Goal: Obtain resource: Download file/media

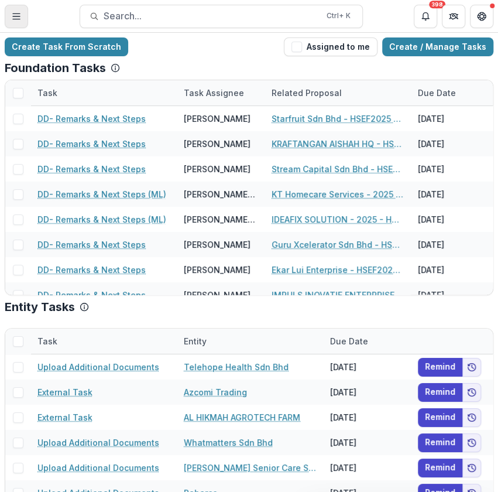
click at [22, 26] on button "Toggle Menu" at bounding box center [16, 16] width 23 height 23
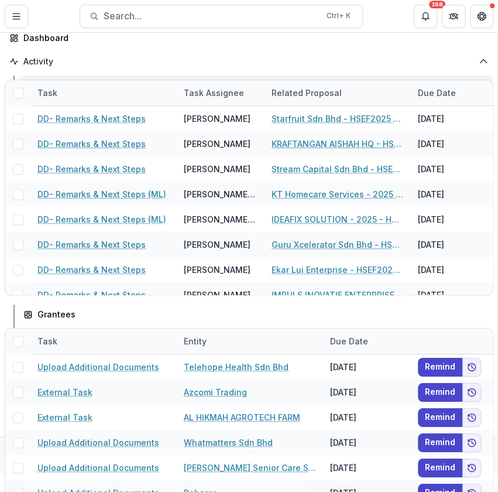
click at [75, 139] on div "Proposals" at bounding box center [260, 132] width 446 height 12
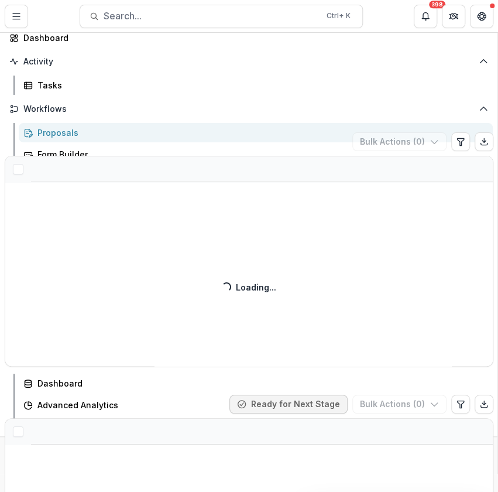
click at [302, 491] on div "Foundations Yayasan Hasanah Nonprofits TESTING ABC Team Settings Admin Settings…" at bounding box center [249, 492] width 498 height 0
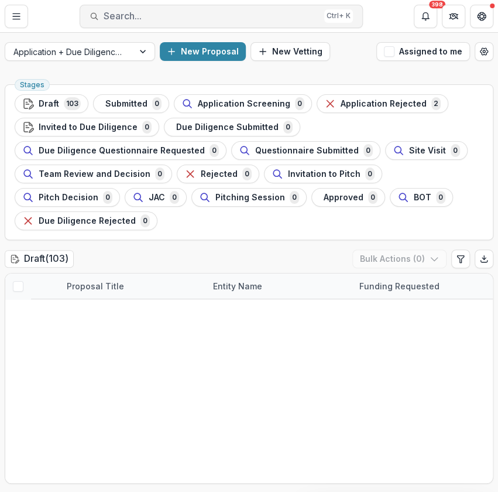
click at [135, 21] on span "Search..." at bounding box center [212, 16] width 216 height 11
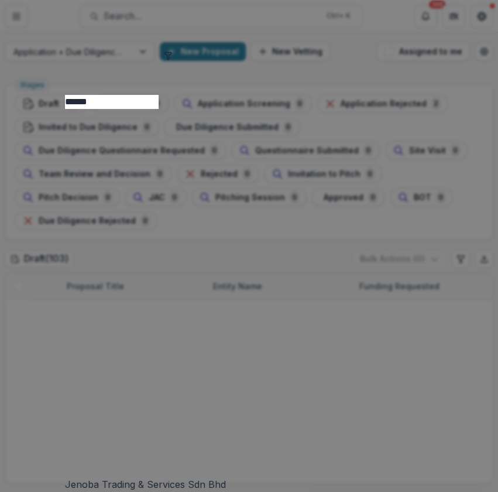
type input "******"
click at [130, 477] on div "Jenoba Trading & Services Sdn Bhd" at bounding box center [249, 484] width 368 height 14
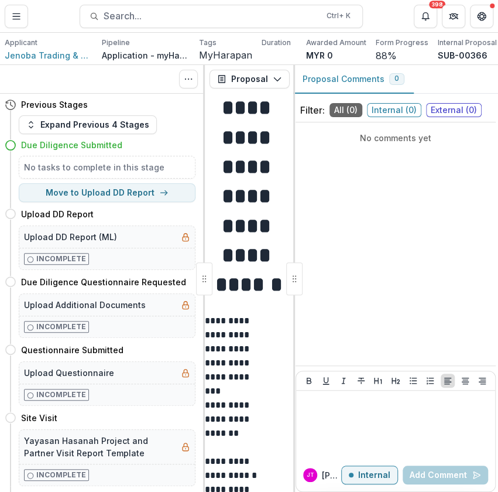
scroll to position [1406, 0]
drag, startPoint x: 289, startPoint y: 121, endPoint x: 288, endPoint y: 217, distance: 96.6
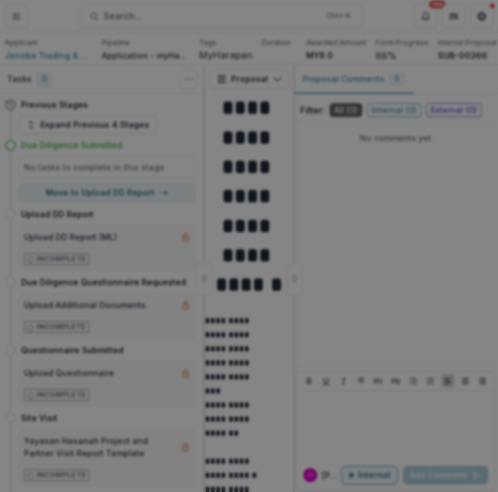
click at [486, 23] on button "Close" at bounding box center [482, 14] width 19 height 19
